Goal: Task Accomplishment & Management: Use online tool/utility

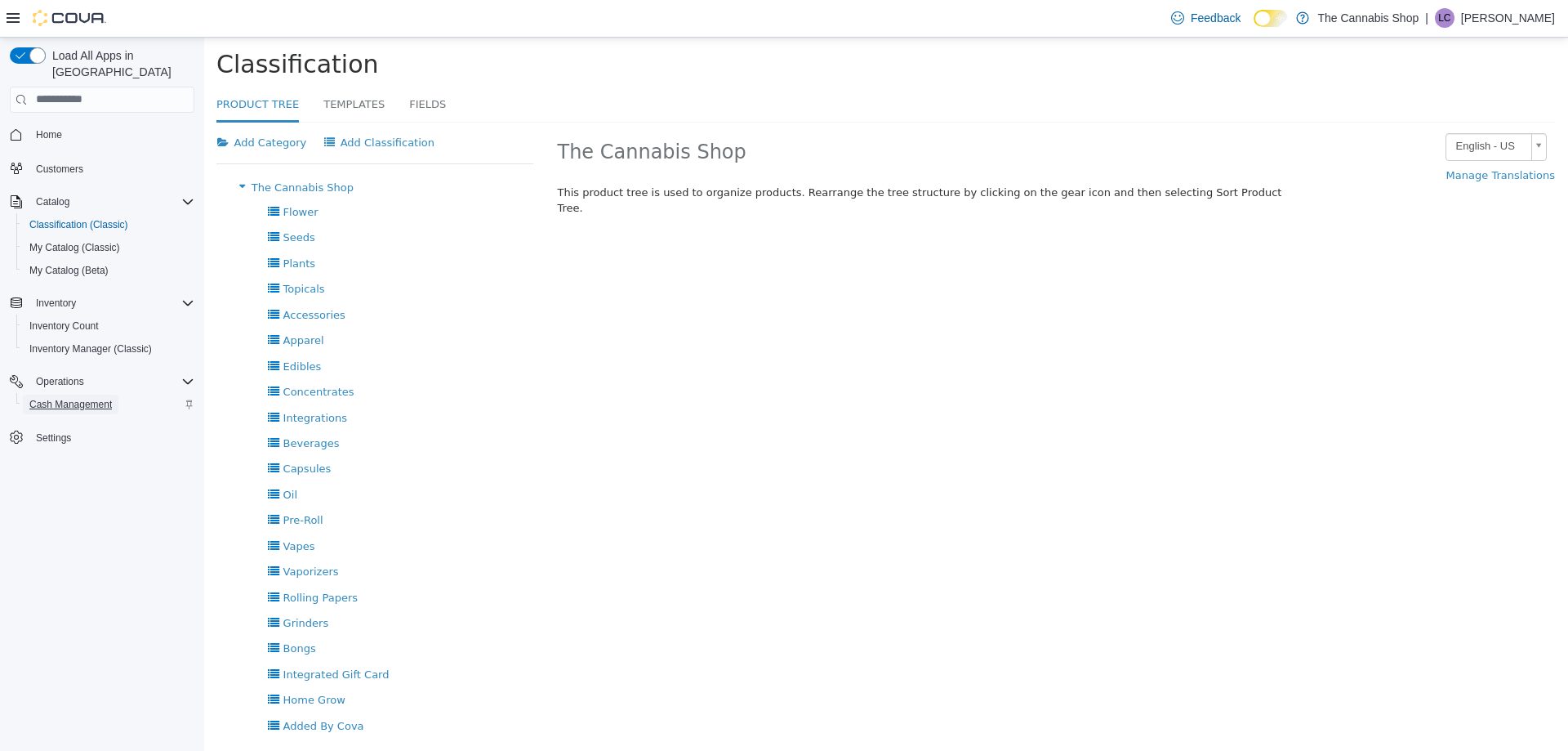
click at [82, 398] on span "Cash Management" at bounding box center [71, 404] width 82 height 13
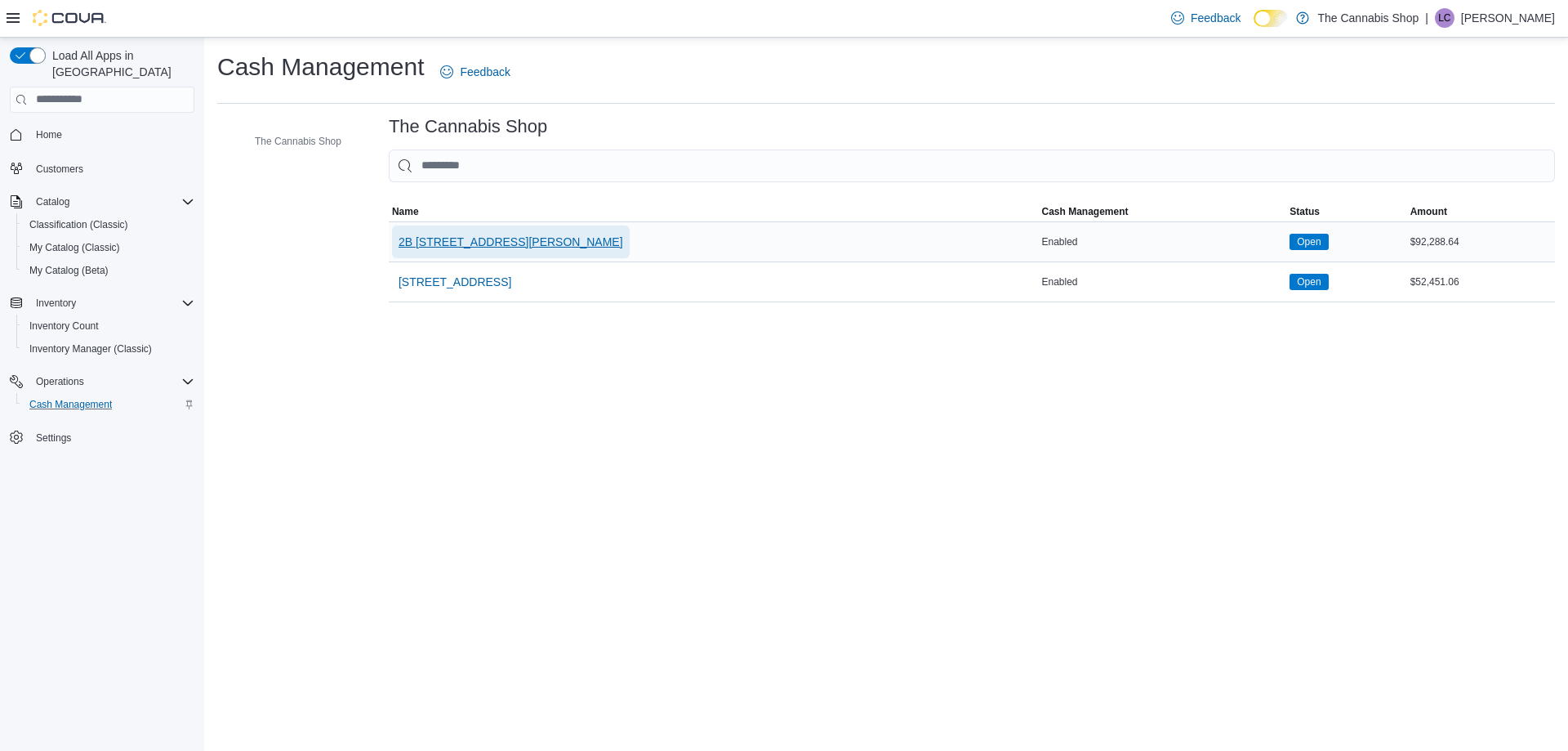
click at [477, 244] on span "2B [STREET_ADDRESS][PERSON_NAME]" at bounding box center [510, 242] width 225 height 17
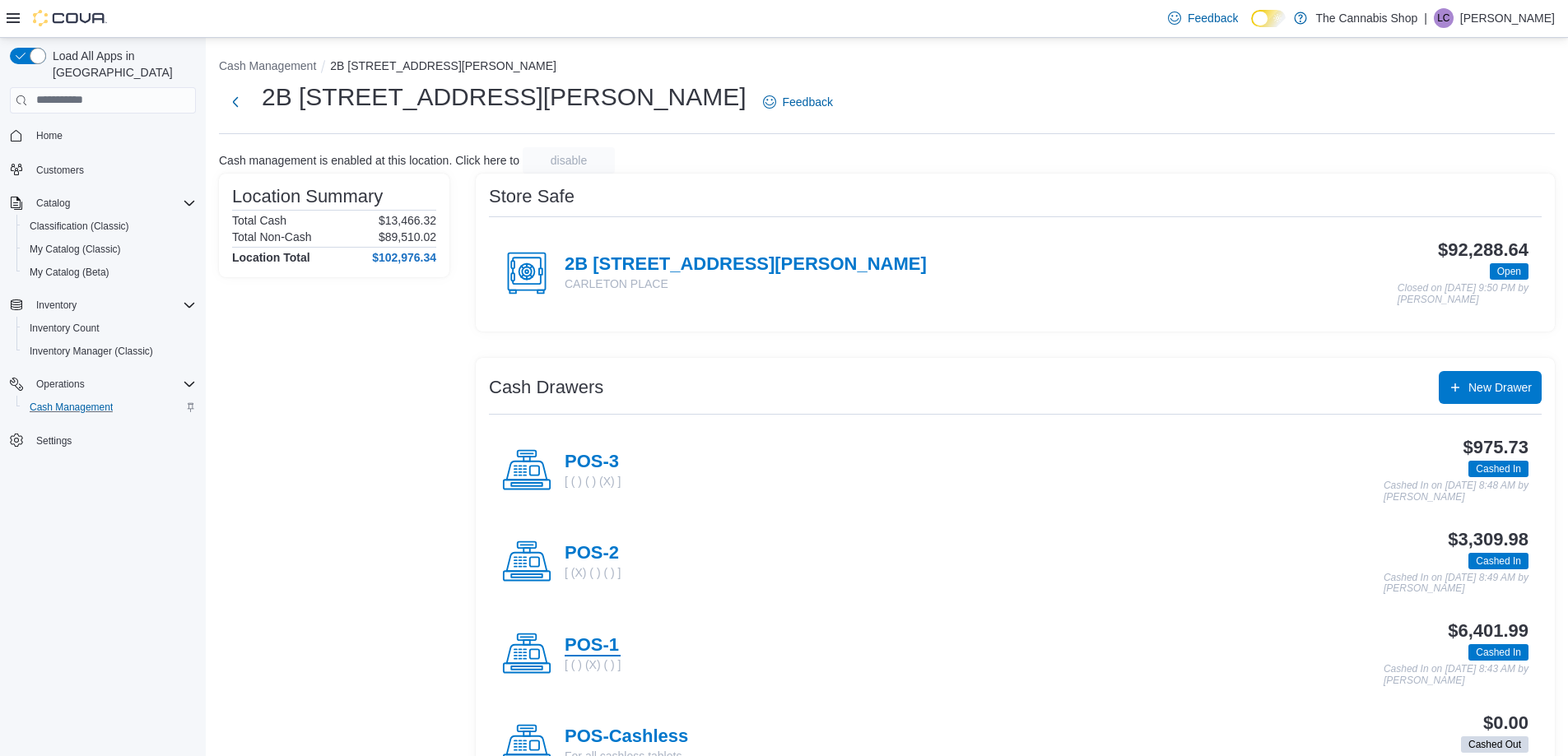
click at [596, 639] on h4 "POS-1" at bounding box center [592, 645] width 56 height 21
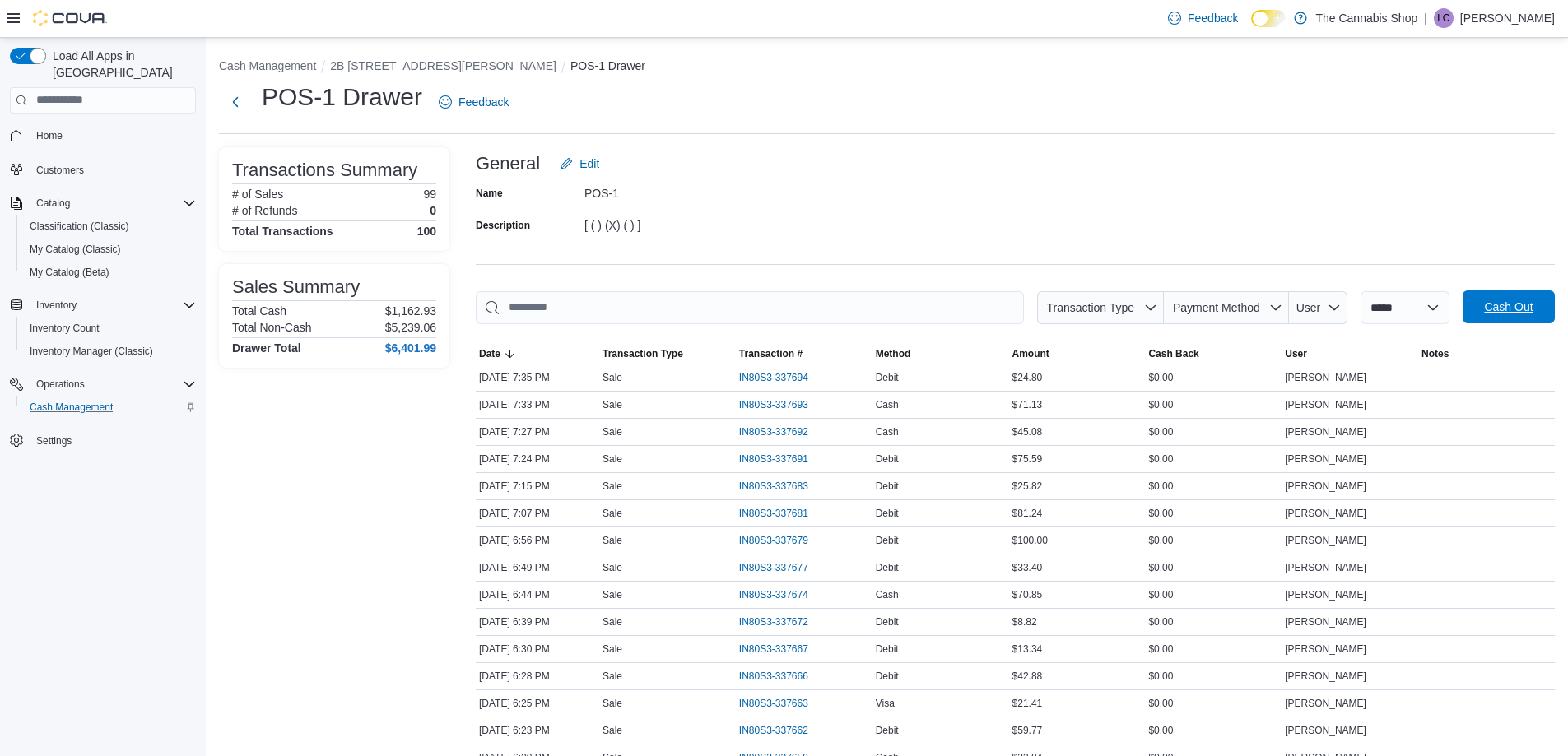
click at [1501, 309] on span "Cash Out" at bounding box center [1508, 306] width 49 height 17
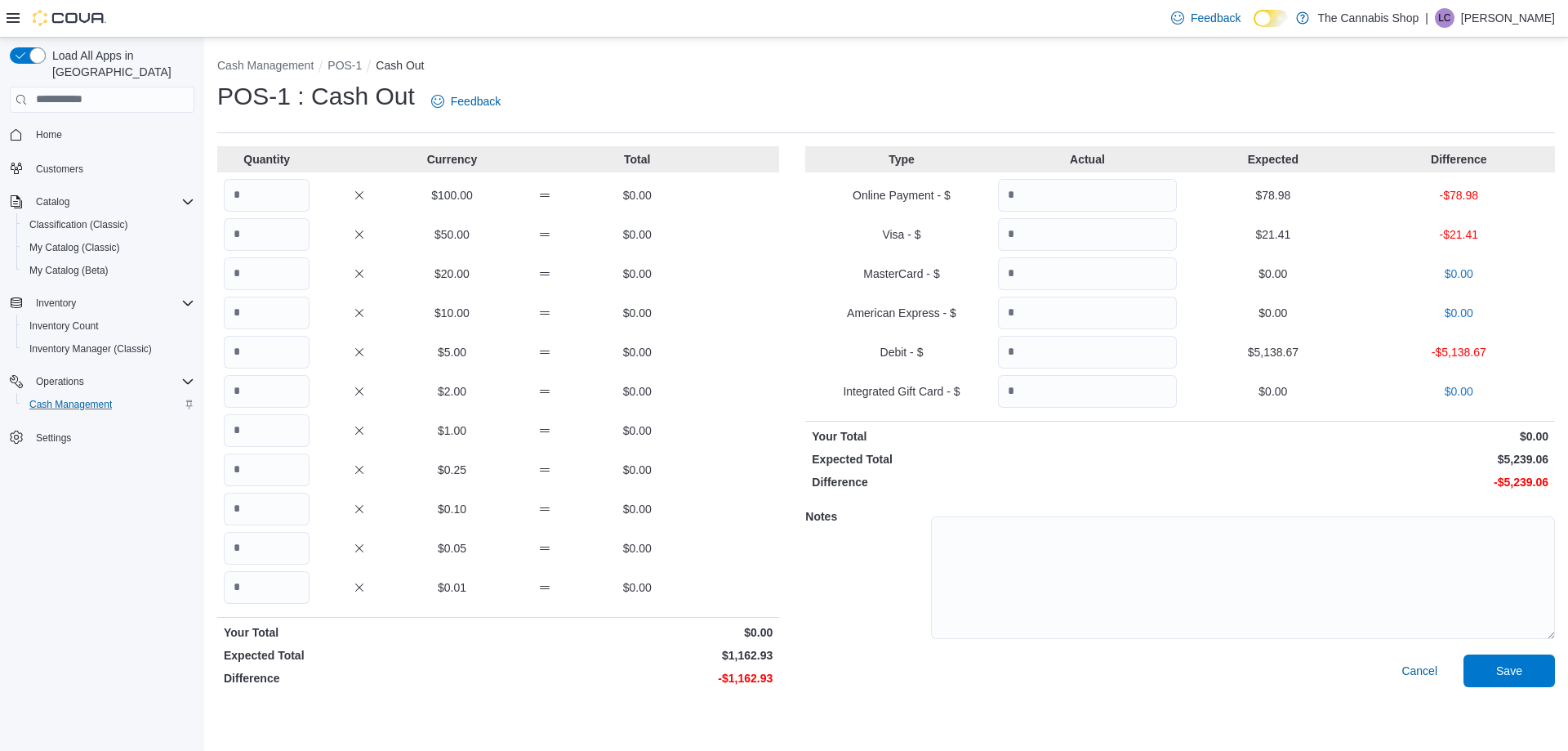
click at [1282, 383] on p "$0.00" at bounding box center [1272, 392] width 179 height 17
click at [1268, 386] on p "$0.00" at bounding box center [1272, 392] width 179 height 17
click at [64, 398] on span "Cash Management" at bounding box center [71, 404] width 82 height 13
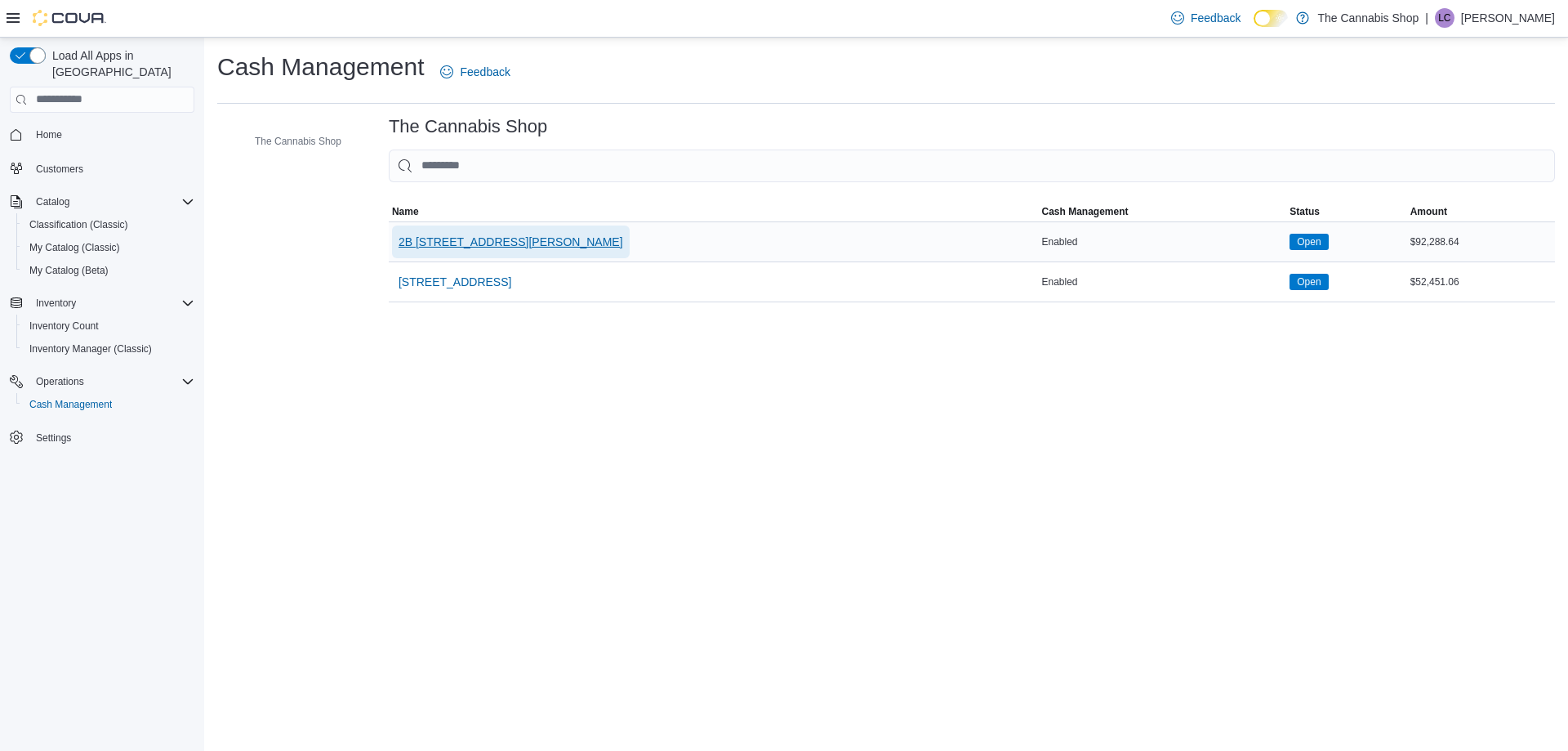
click at [493, 237] on span "2B [STREET_ADDRESS][PERSON_NAME]" at bounding box center [510, 242] width 225 height 17
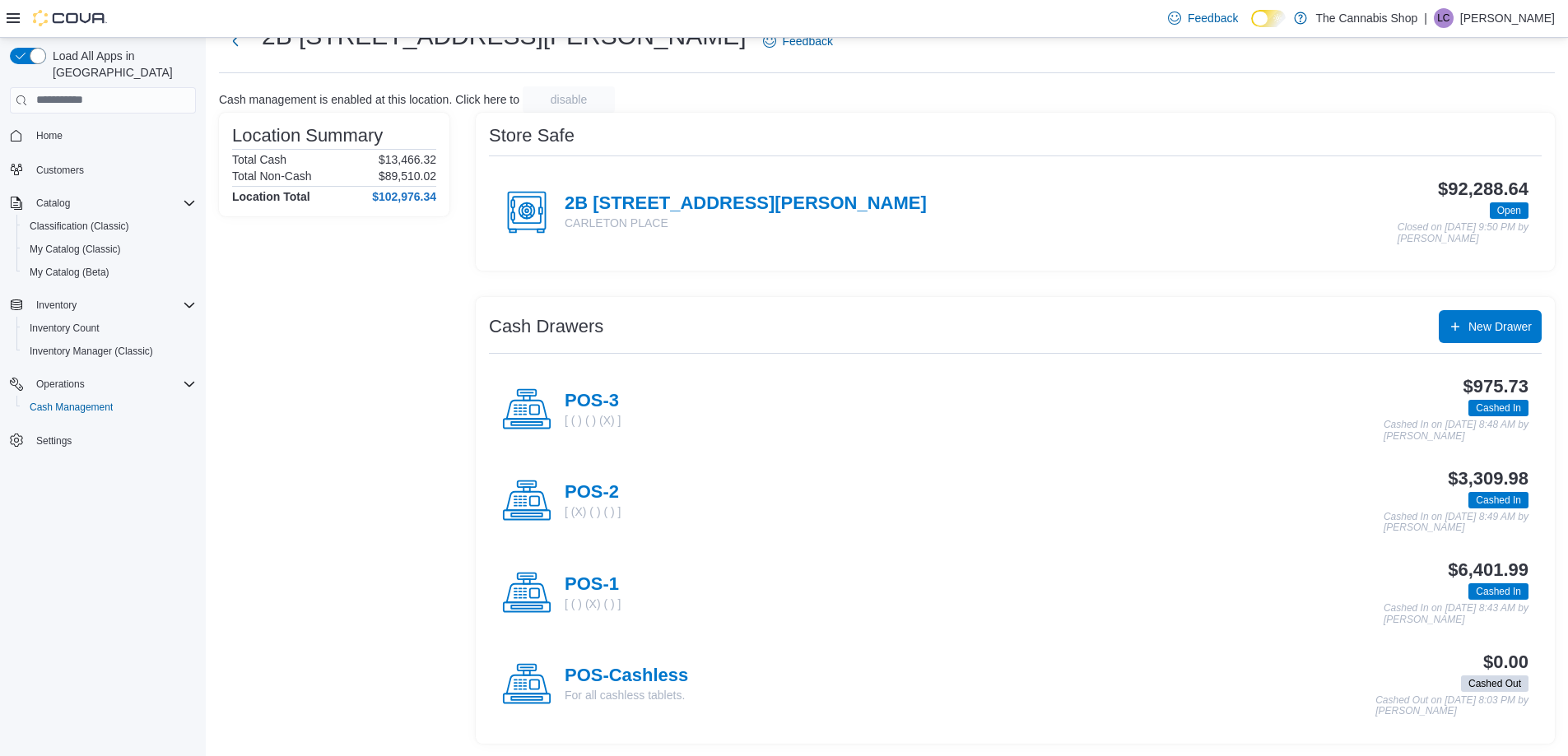
scroll to position [62, 0]
click at [599, 585] on h4 "POS-1" at bounding box center [592, 583] width 56 height 21
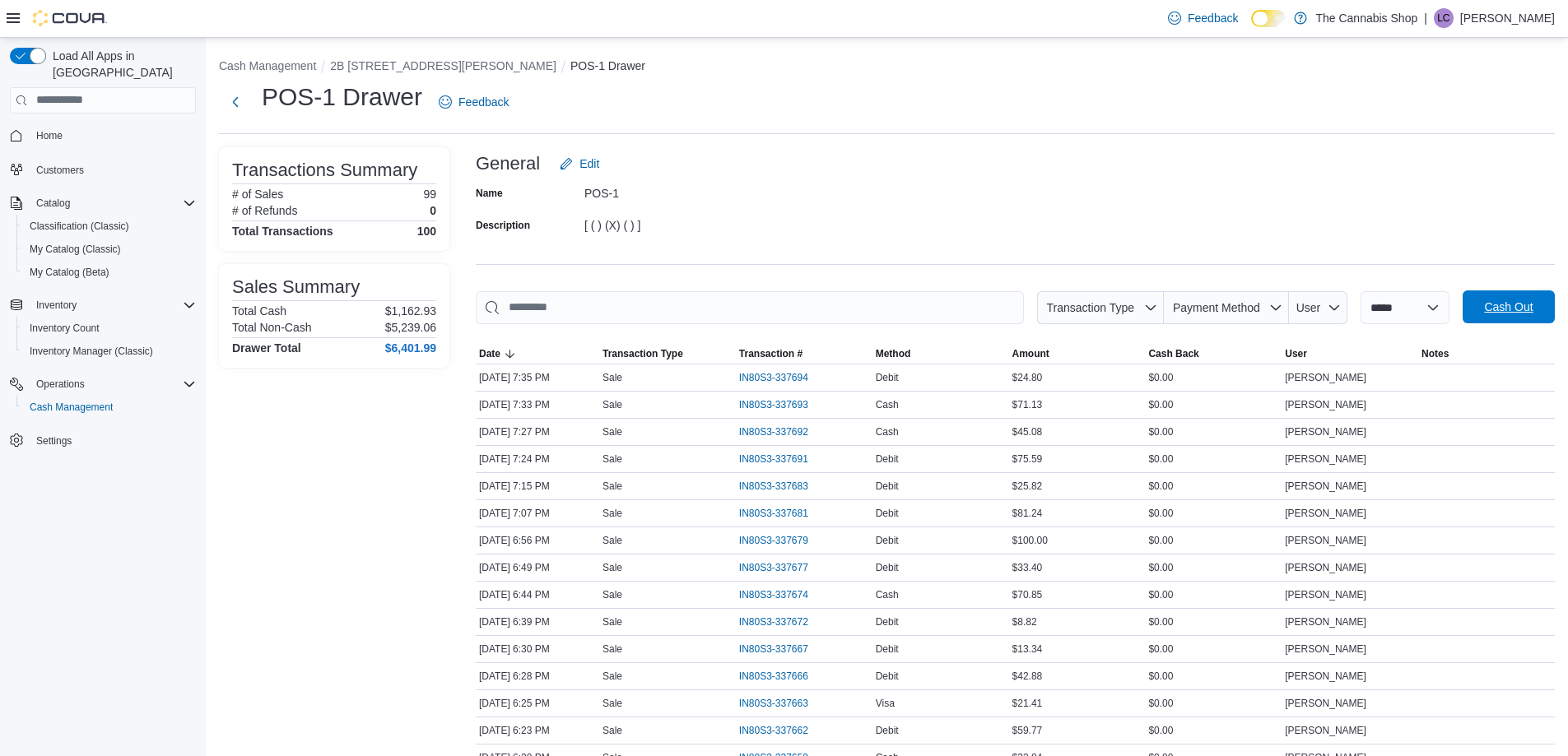
click at [1525, 309] on span "Cash Out" at bounding box center [1508, 306] width 49 height 17
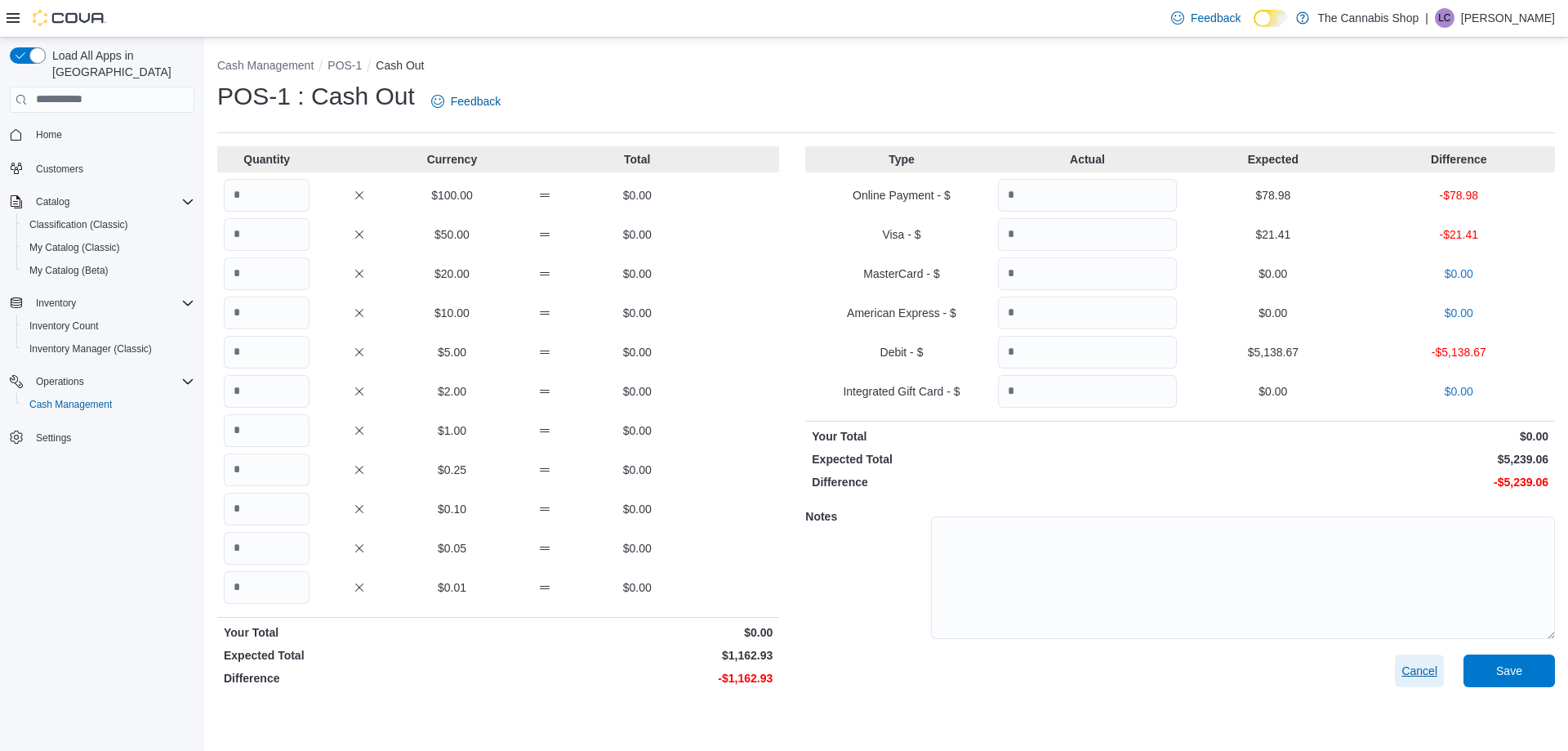
click at [1414, 670] on span "Cancel" at bounding box center [1419, 671] width 36 height 17
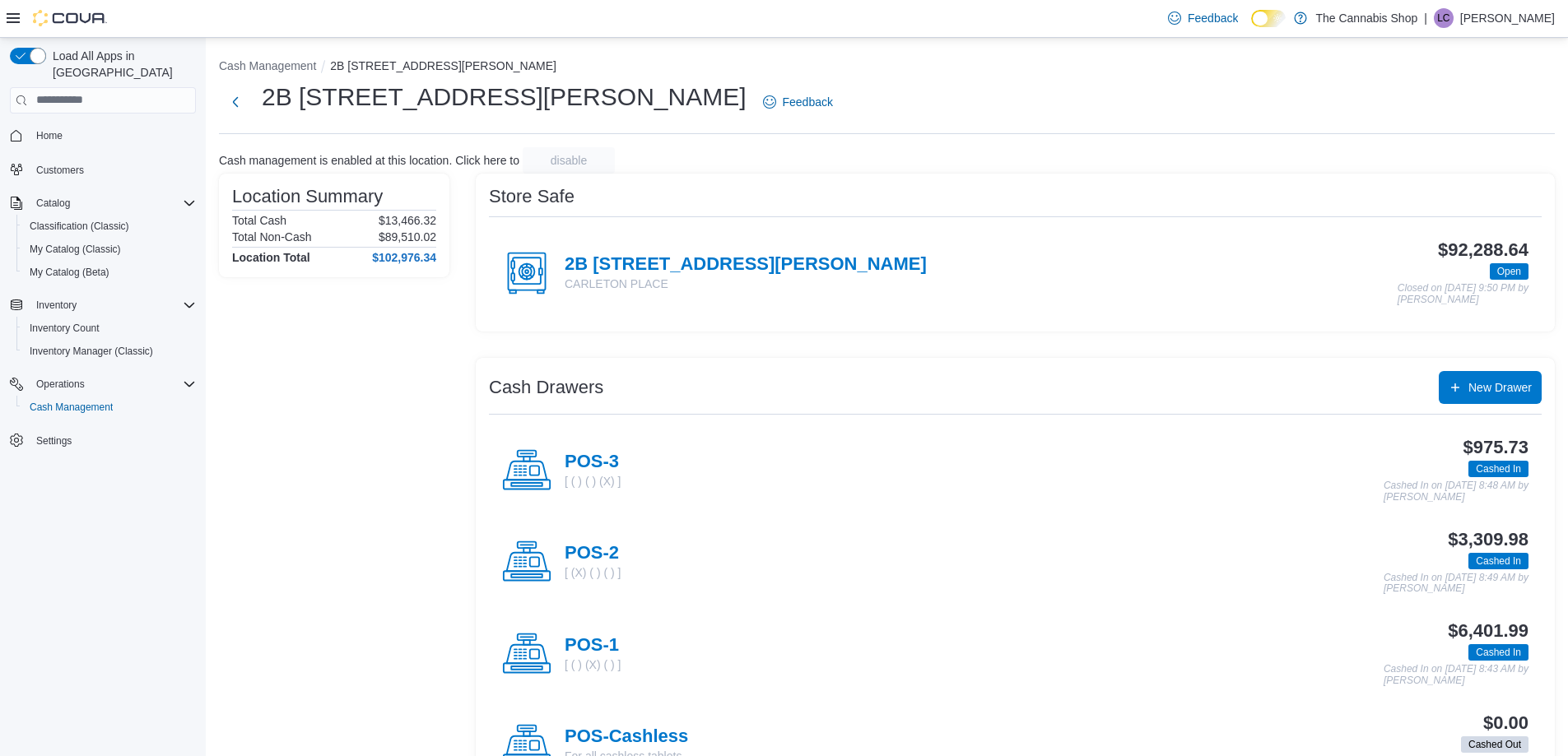
click at [594, 586] on div "POS-2 [ (X) ( ) ( ) ]" at bounding box center [561, 561] width 118 height 49
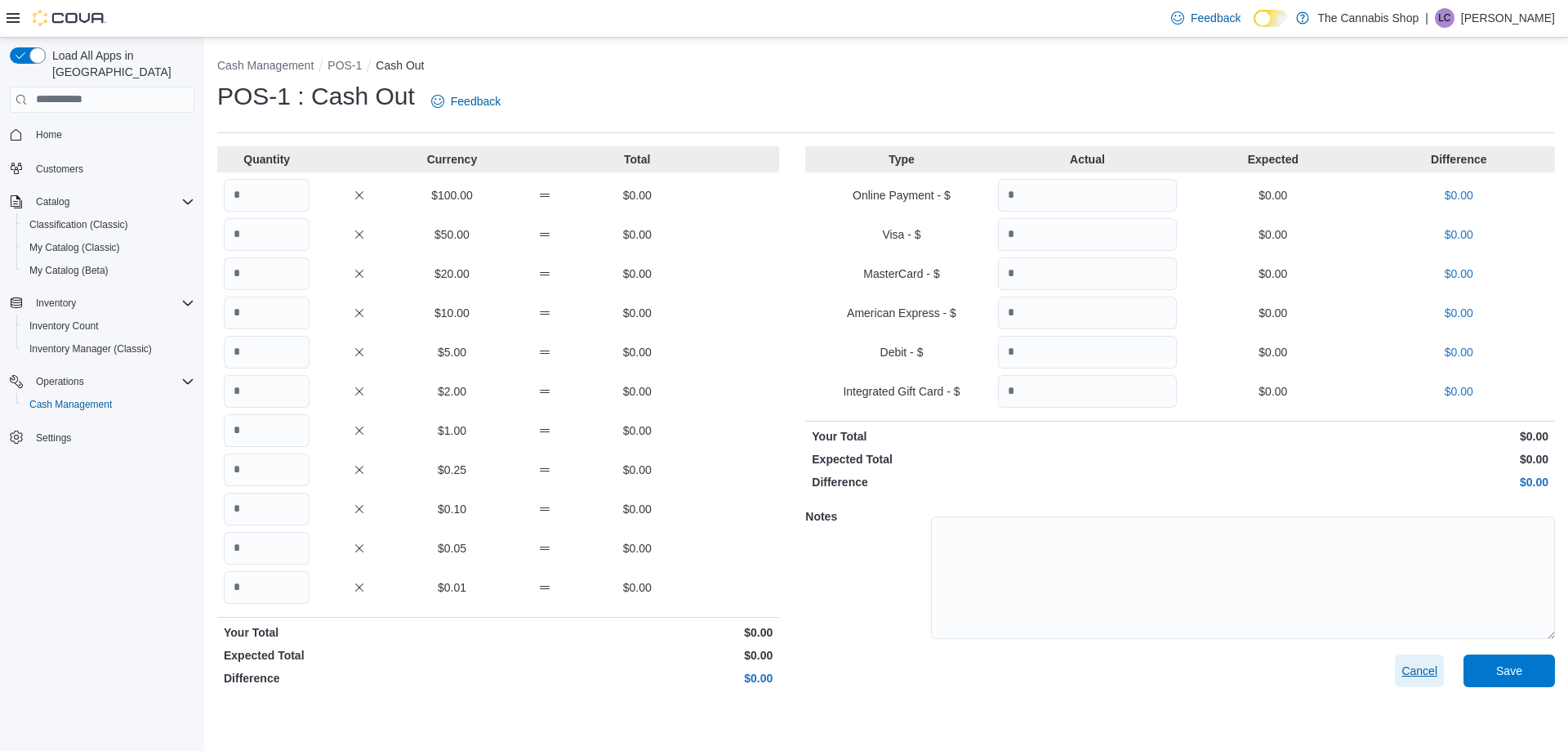
click at [1402, 672] on span "Cancel" at bounding box center [1419, 671] width 36 height 17
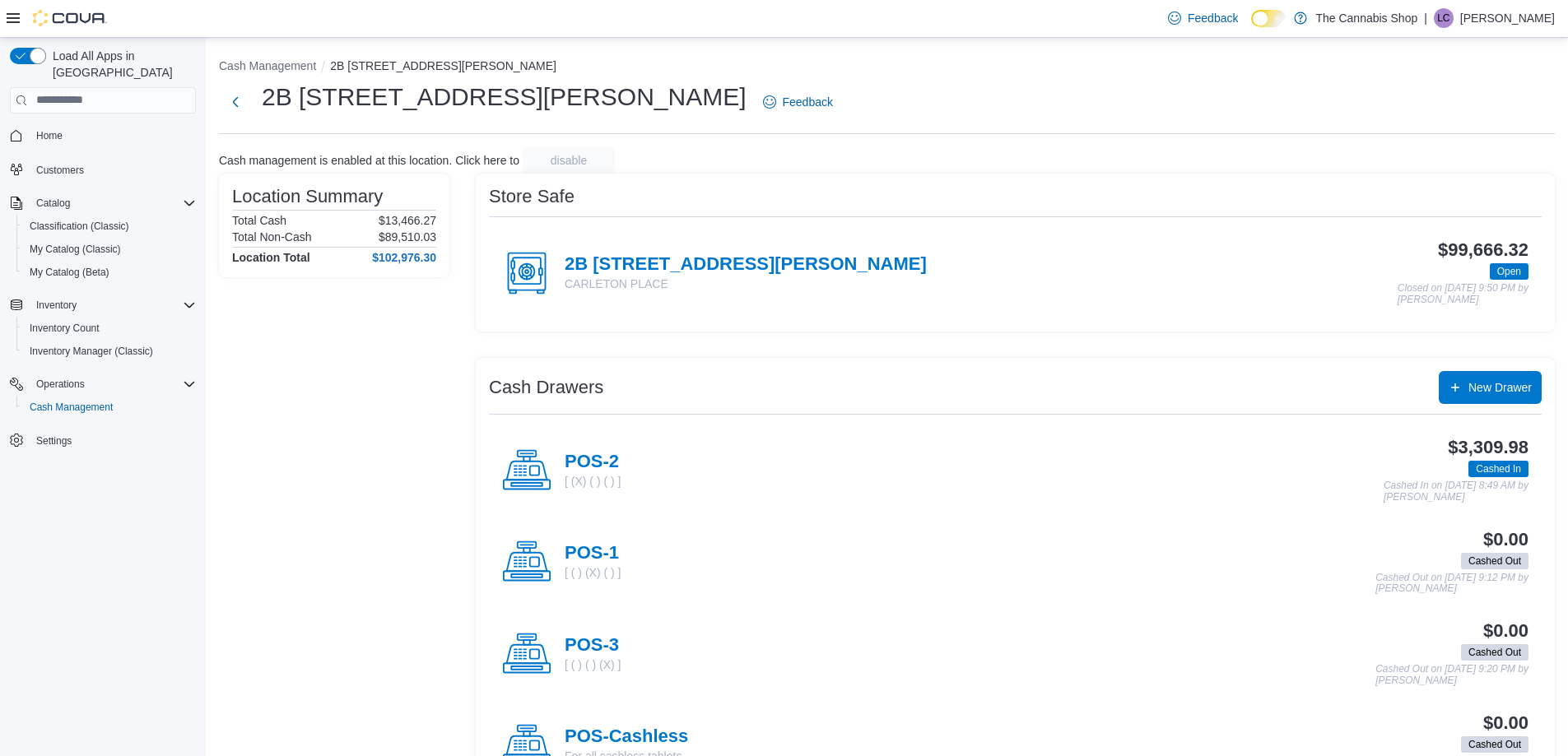
scroll to position [62, 0]
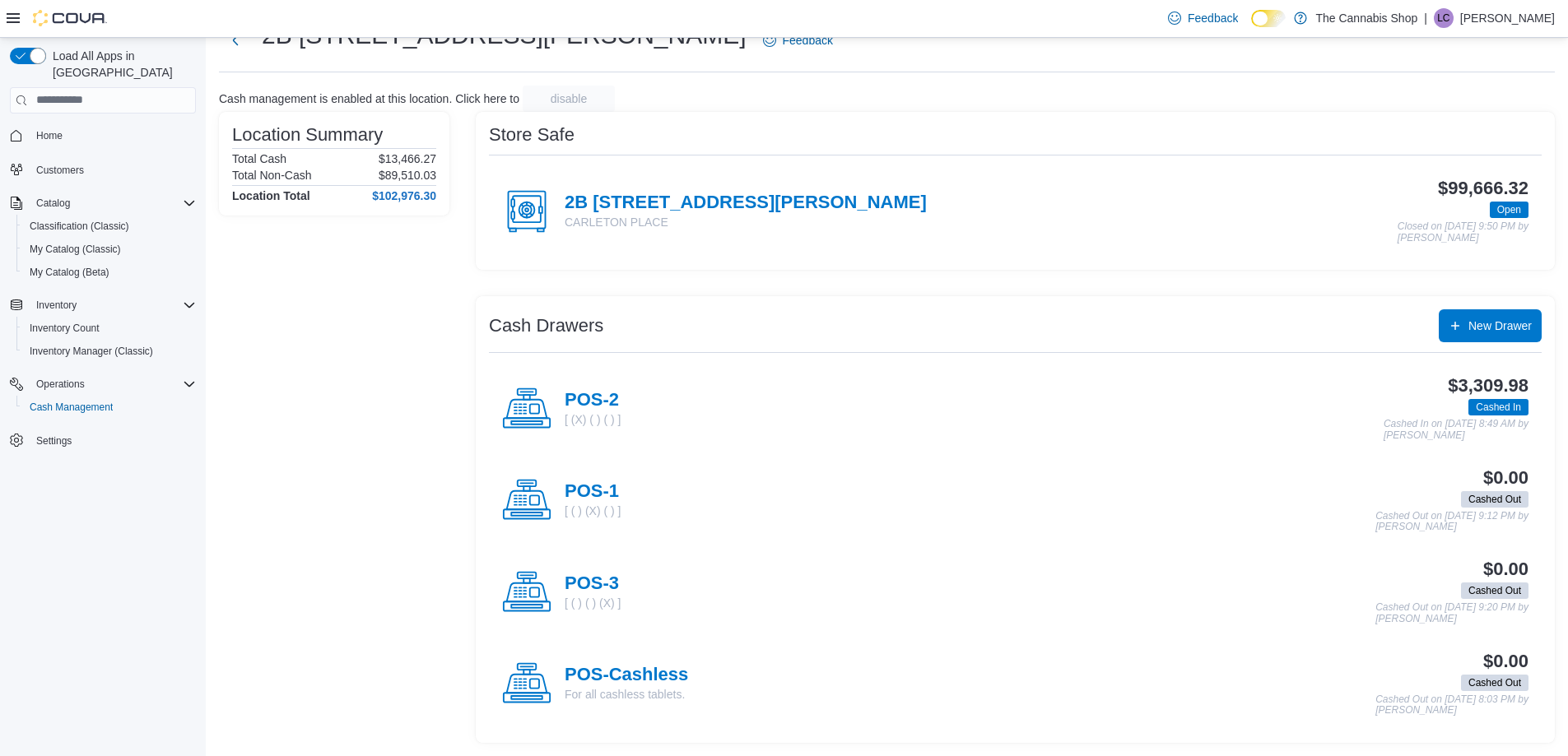
click at [537, 400] on icon at bounding box center [527, 409] width 41 height 18
